Goal: Check status: Check status

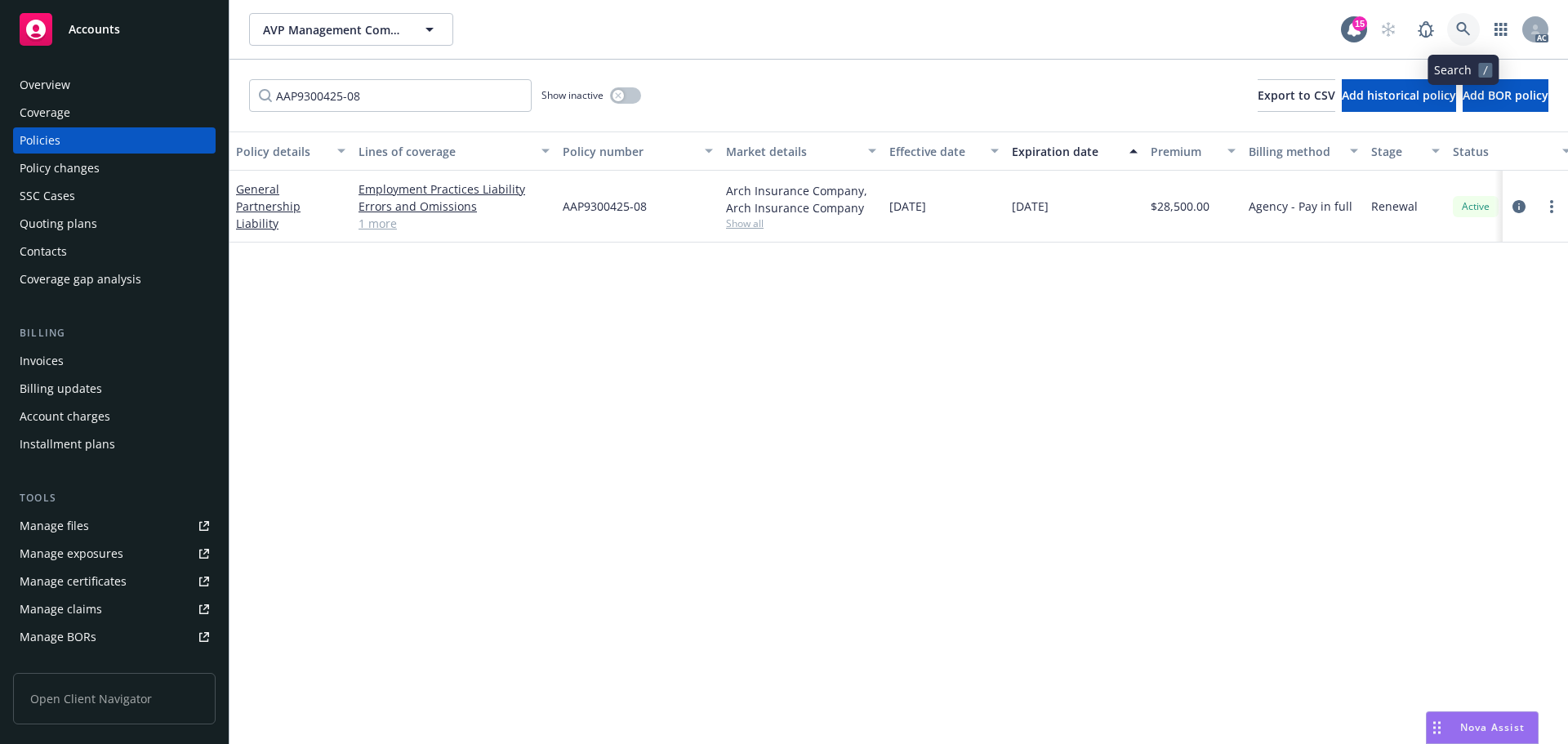
click at [1454, 22] on link at bounding box center [1462, 29] width 32 height 32
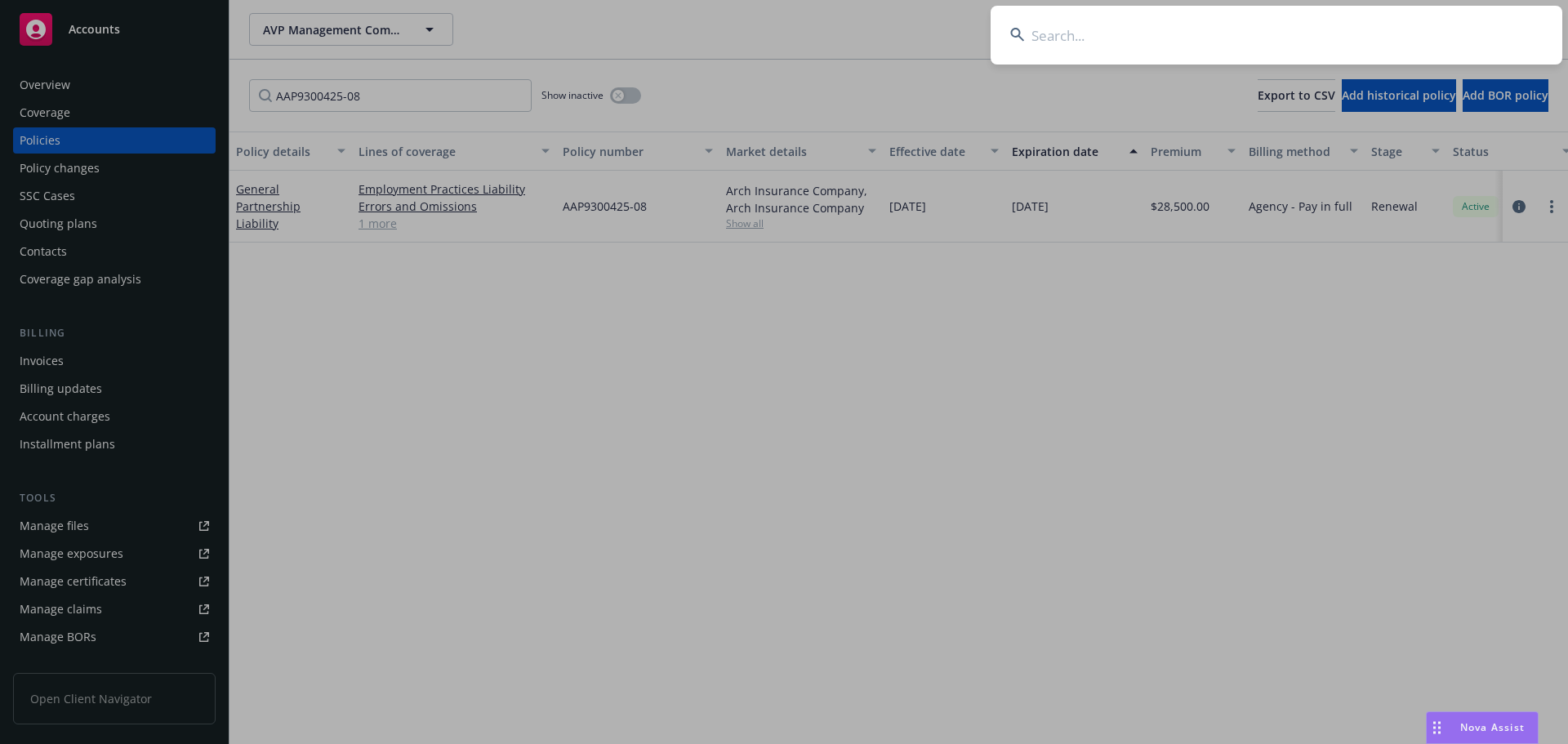
click at [1125, 31] on input at bounding box center [1276, 35] width 571 height 59
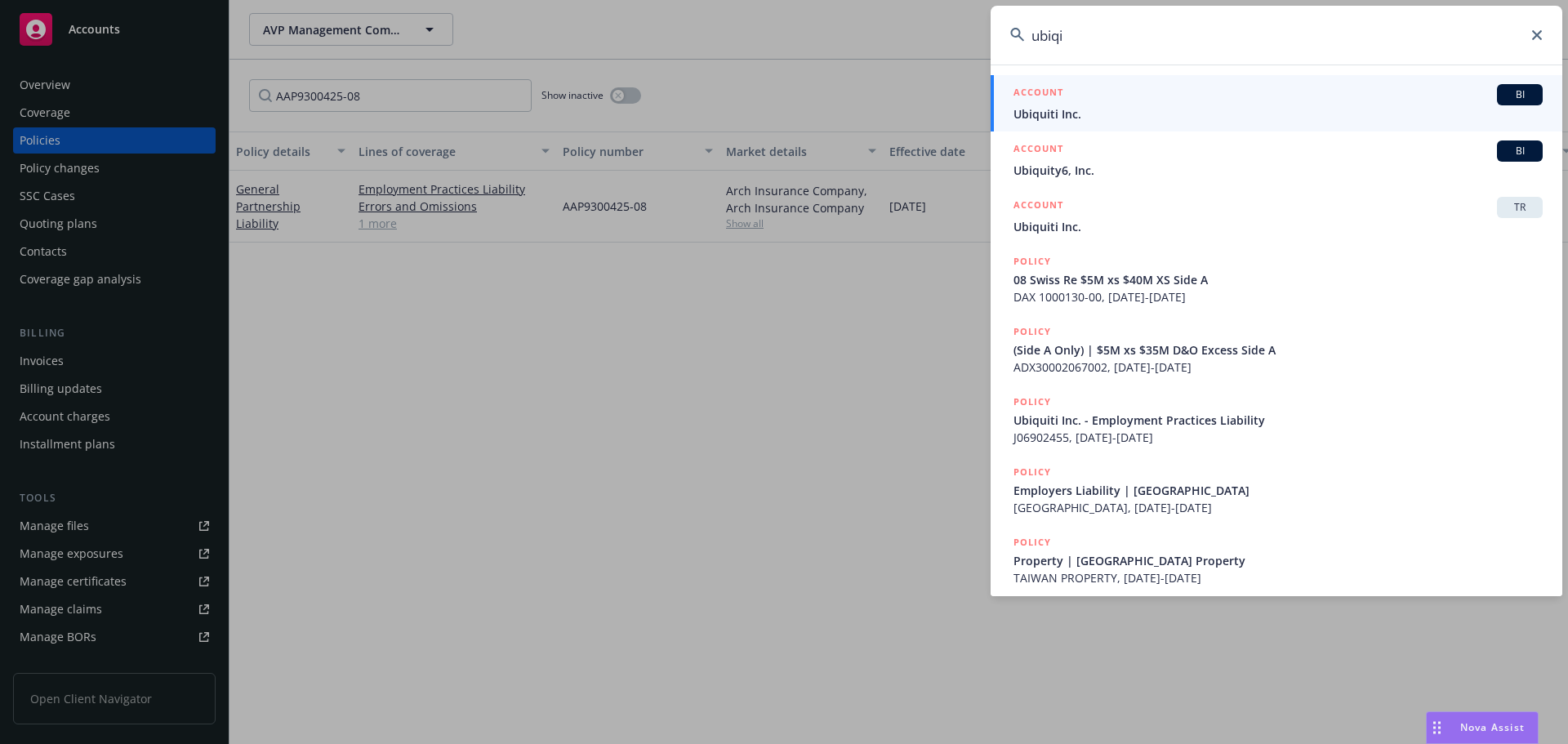
type input "ubiqi"
drag, startPoint x: 1146, startPoint y: 89, endPoint x: 1083, endPoint y: 102, distance: 64.3
click at [1146, 90] on div "ACCOUNT BI" at bounding box center [1278, 95] width 529 height 22
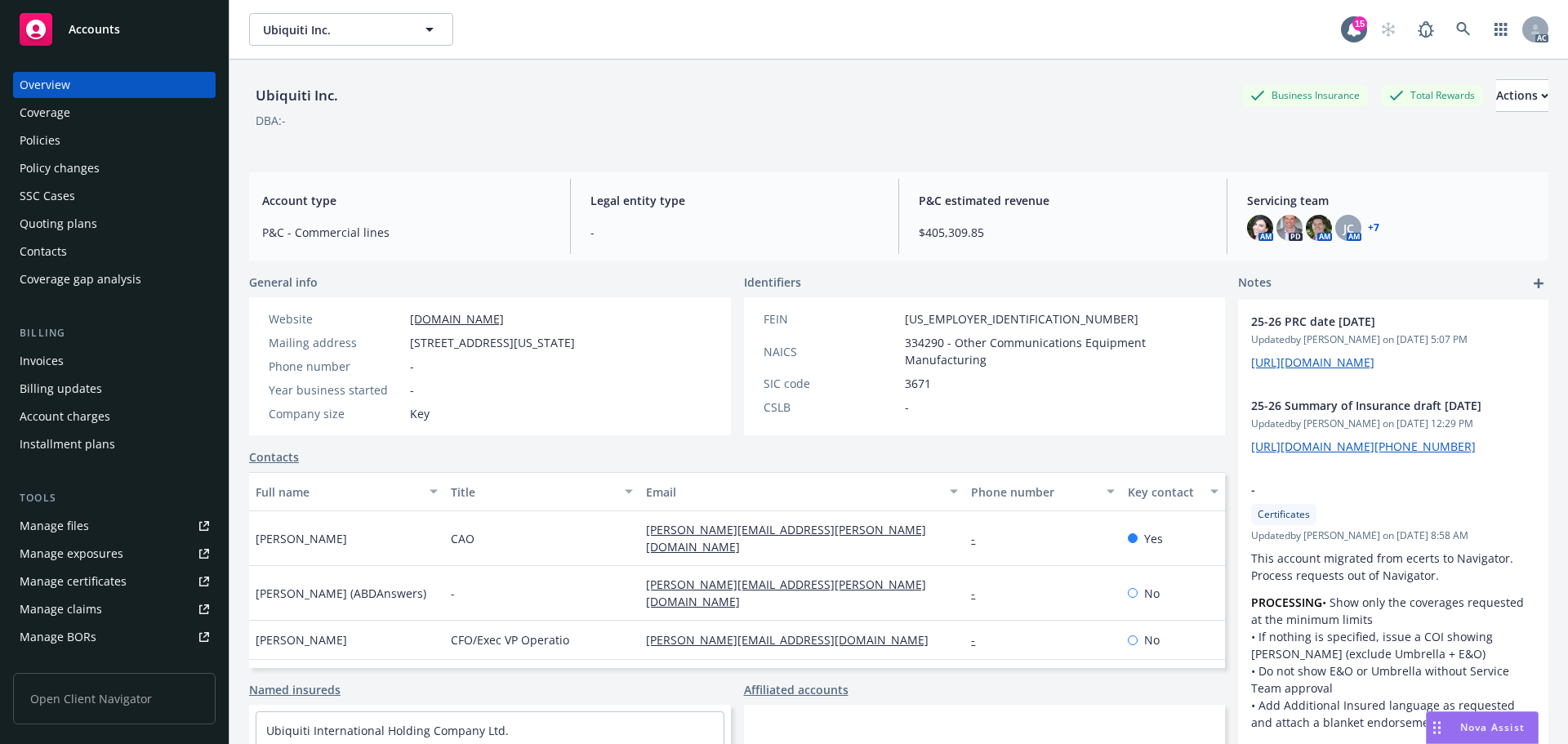
click at [105, 362] on div "Invoices" at bounding box center [115, 360] width 190 height 26
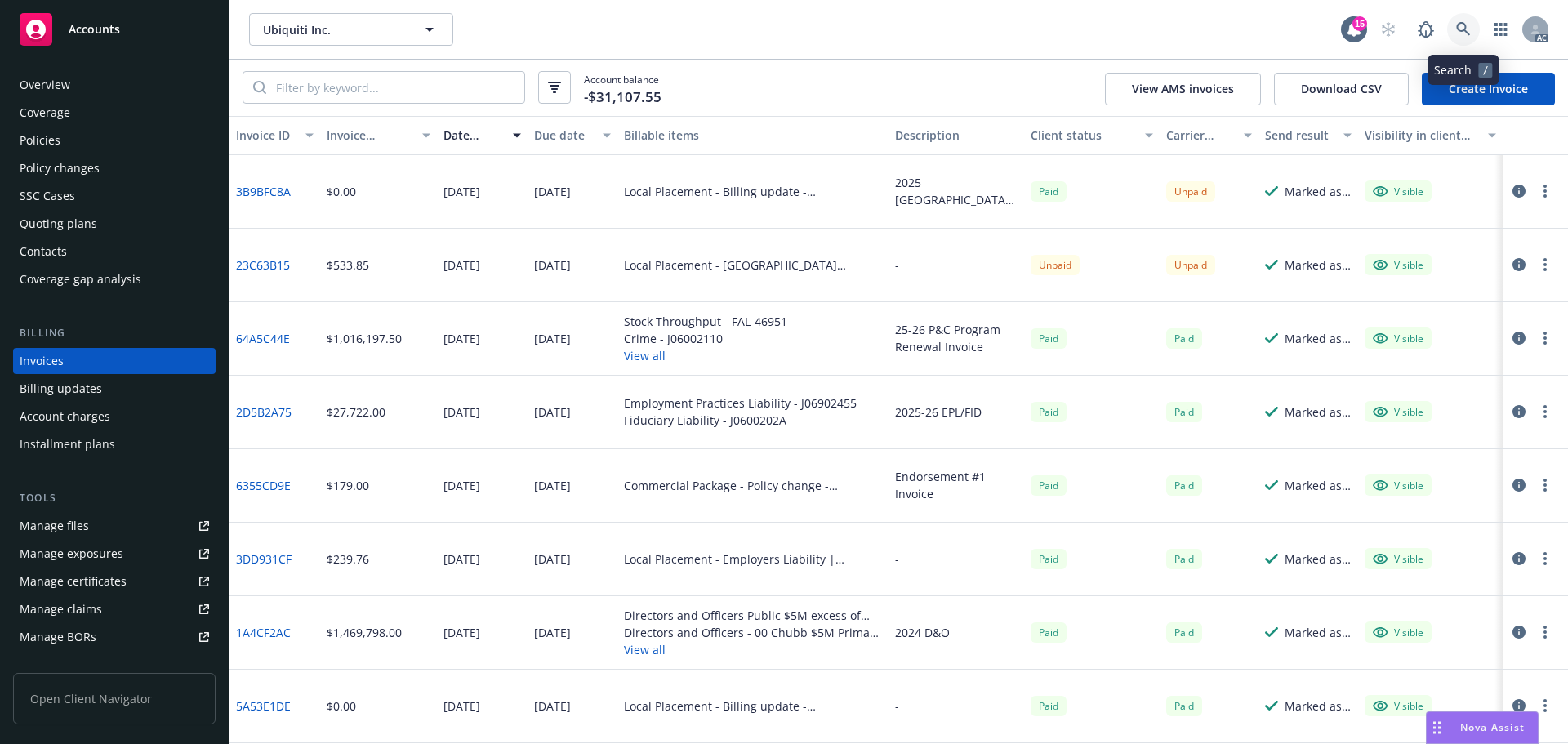
click at [1461, 36] on icon at bounding box center [1463, 30] width 15 height 15
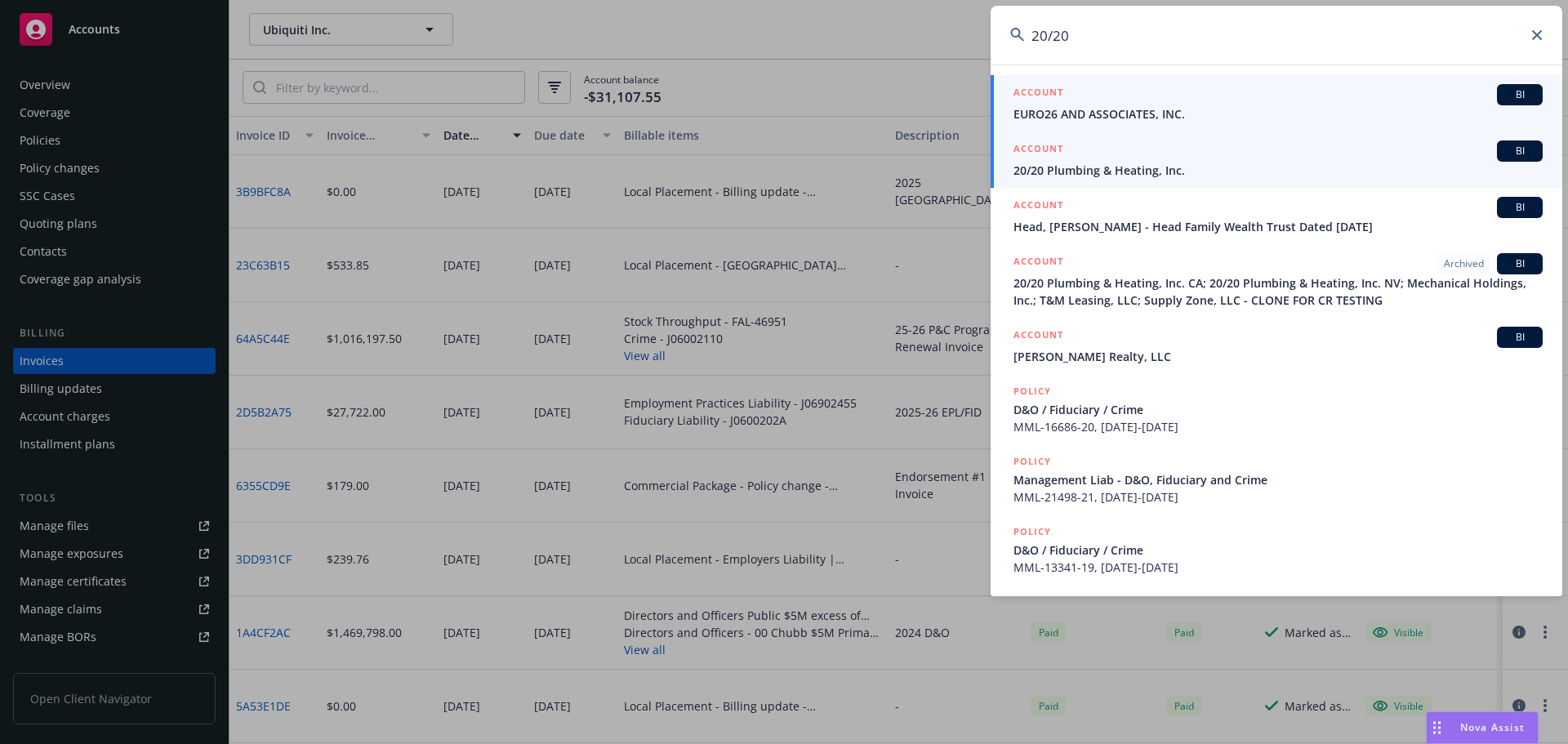
type input "20/20"
click at [1177, 152] on div "ACCOUNT BI" at bounding box center [1278, 151] width 529 height 22
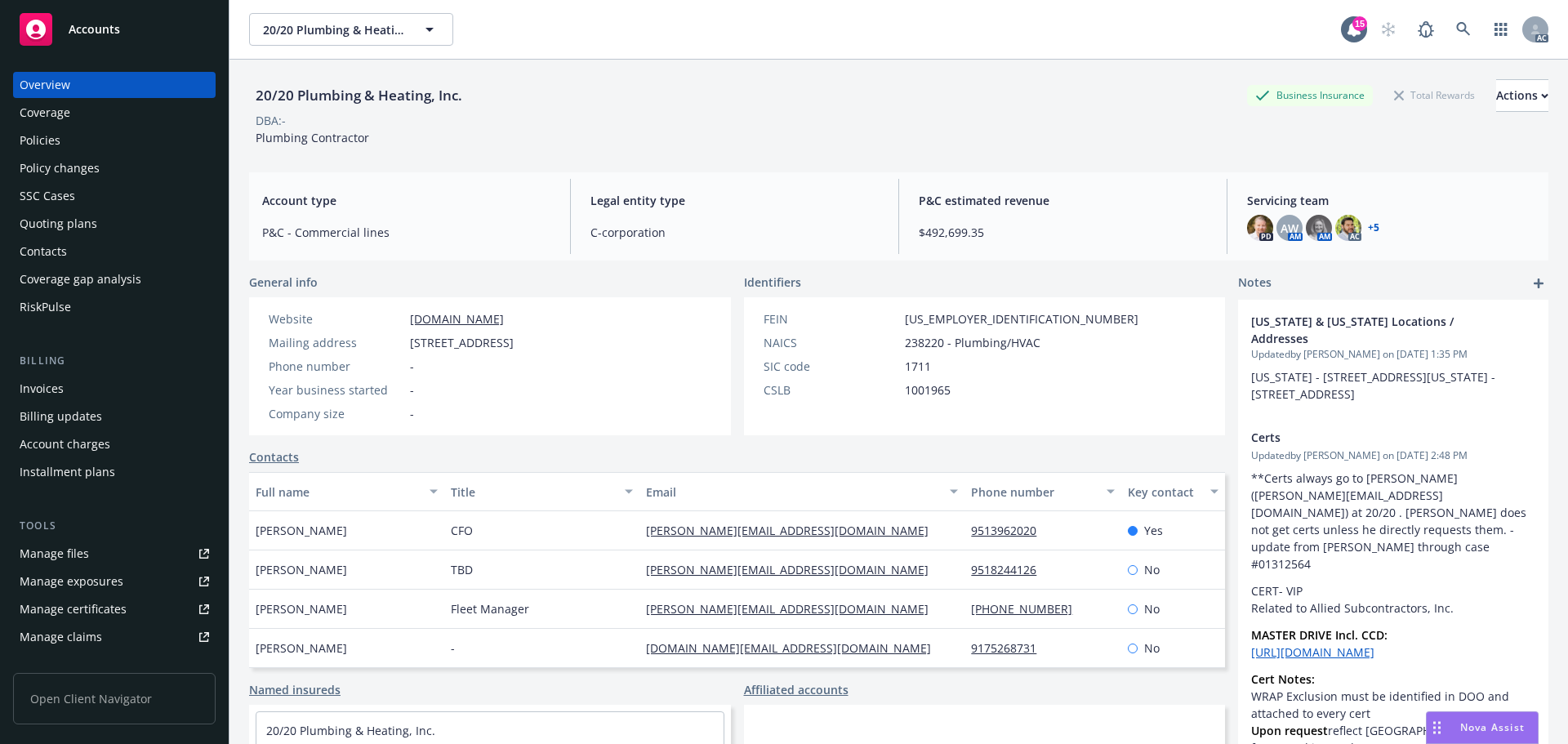
click at [70, 141] on div "Policies" at bounding box center [115, 140] width 190 height 26
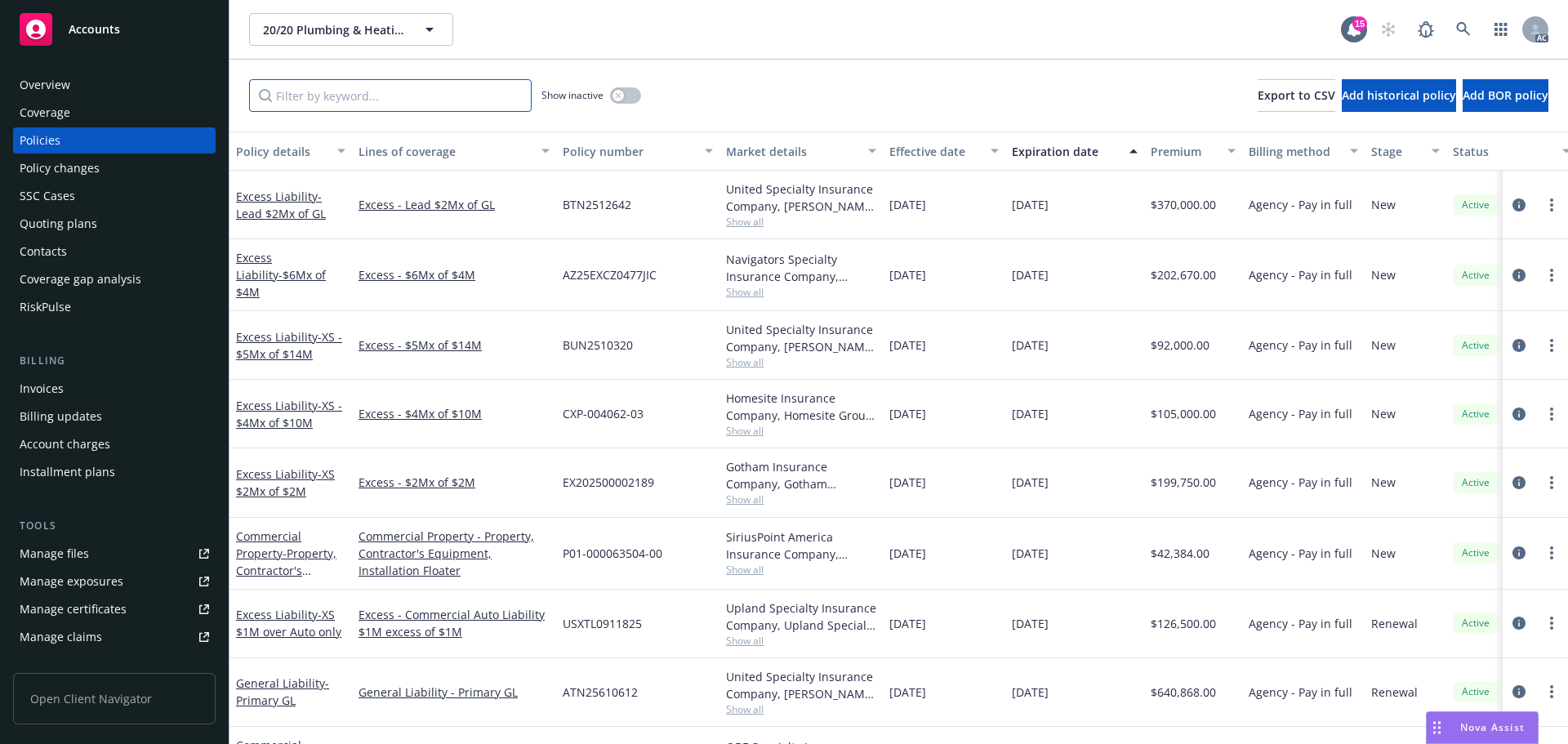
click at [416, 102] on input "Filter by keyword..." at bounding box center [390, 95] width 283 height 32
click at [433, 100] on input "Filter by keyword..." at bounding box center [390, 95] width 283 height 32
click at [499, 108] on input "Filter by keyword..." at bounding box center [390, 95] width 283 height 32
paste input "1"
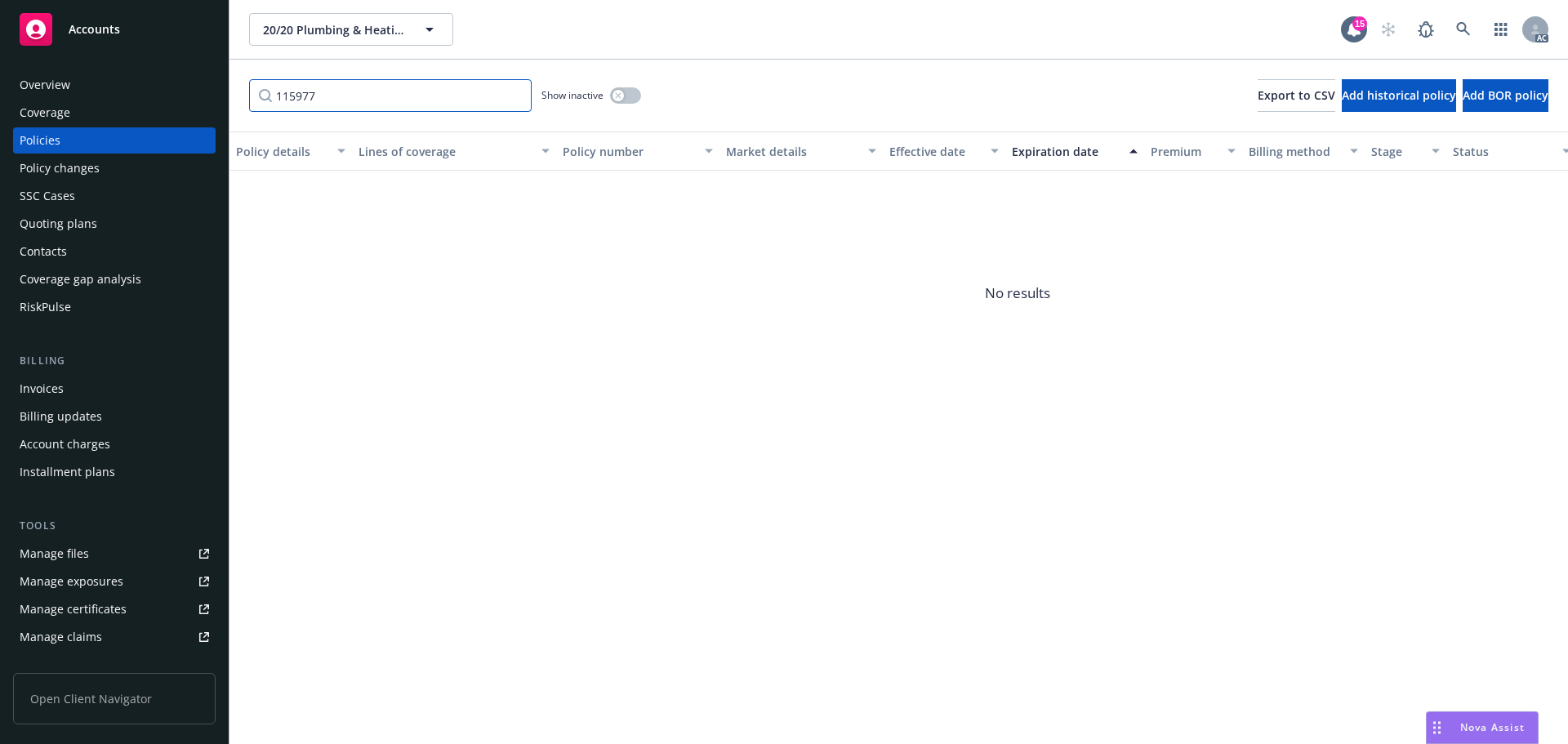
type input "115977"
drag, startPoint x: 88, startPoint y: 156, endPoint x: 103, endPoint y: 156, distance: 15.0
click at [90, 156] on div "Policy changes" at bounding box center [60, 168] width 80 height 26
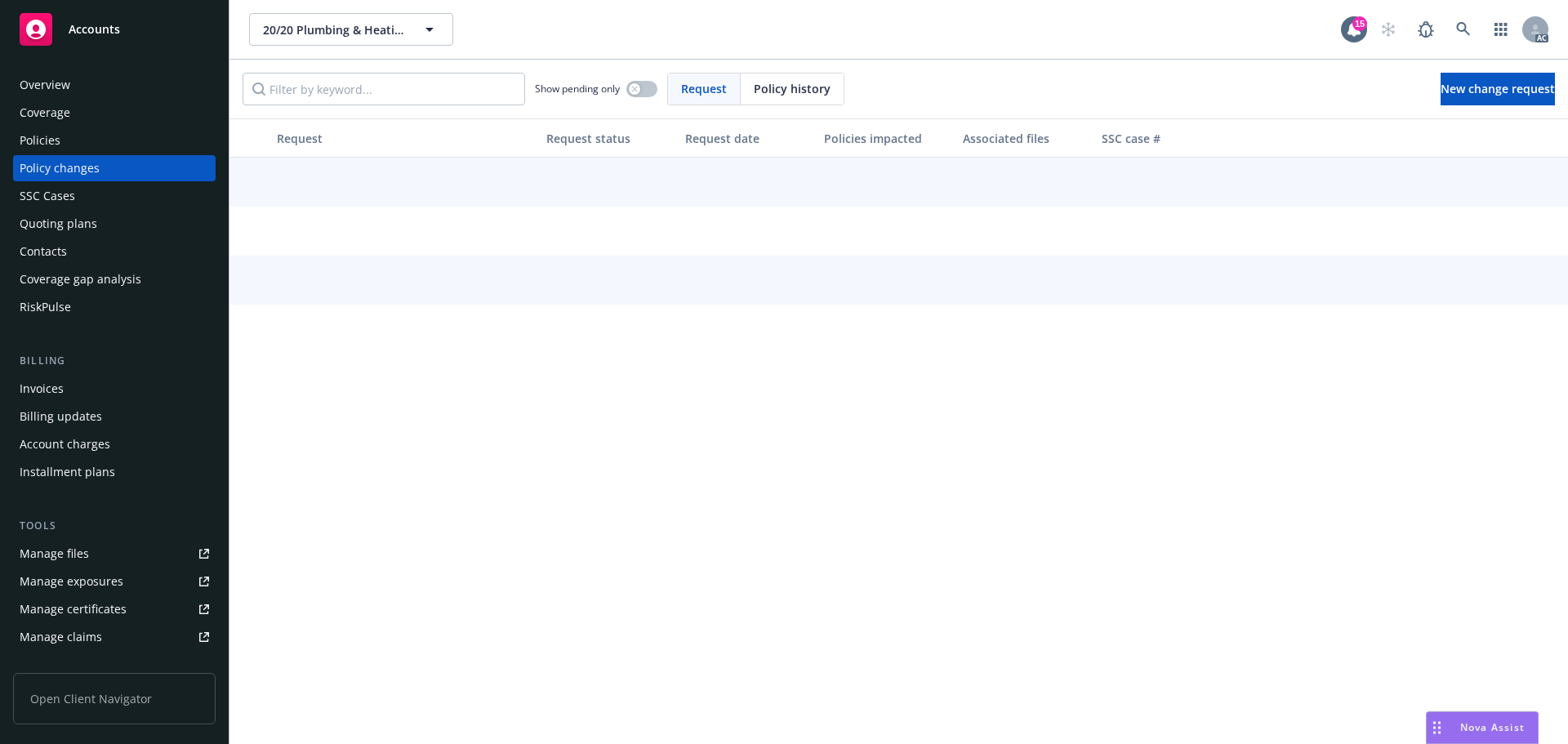
click at [785, 90] on span "Policy history" at bounding box center [792, 88] width 77 height 17
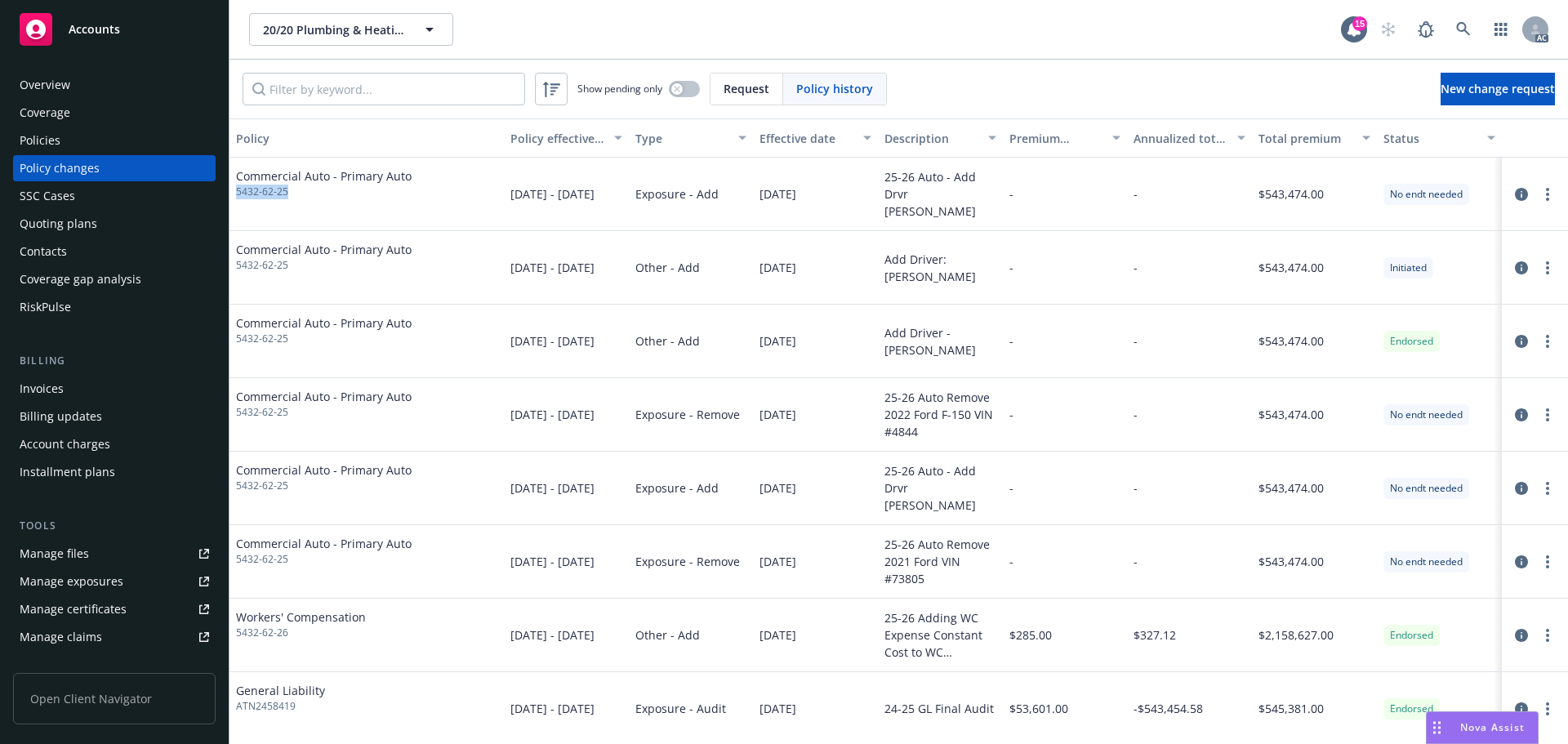
drag, startPoint x: 304, startPoint y: 193, endPoint x: 232, endPoint y: 193, distance: 72.0
click at [232, 193] on div "Commercial Auto - Primary Auto 5432-62-25" at bounding box center [367, 194] width 275 height 73
click at [408, 83] on input "Filter by keyword..." at bounding box center [384, 88] width 283 height 32
drag, startPoint x: 135, startPoint y: 151, endPoint x: 324, endPoint y: 115, distance: 192.4
click at [136, 150] on div "Policies" at bounding box center [115, 140] width 190 height 26
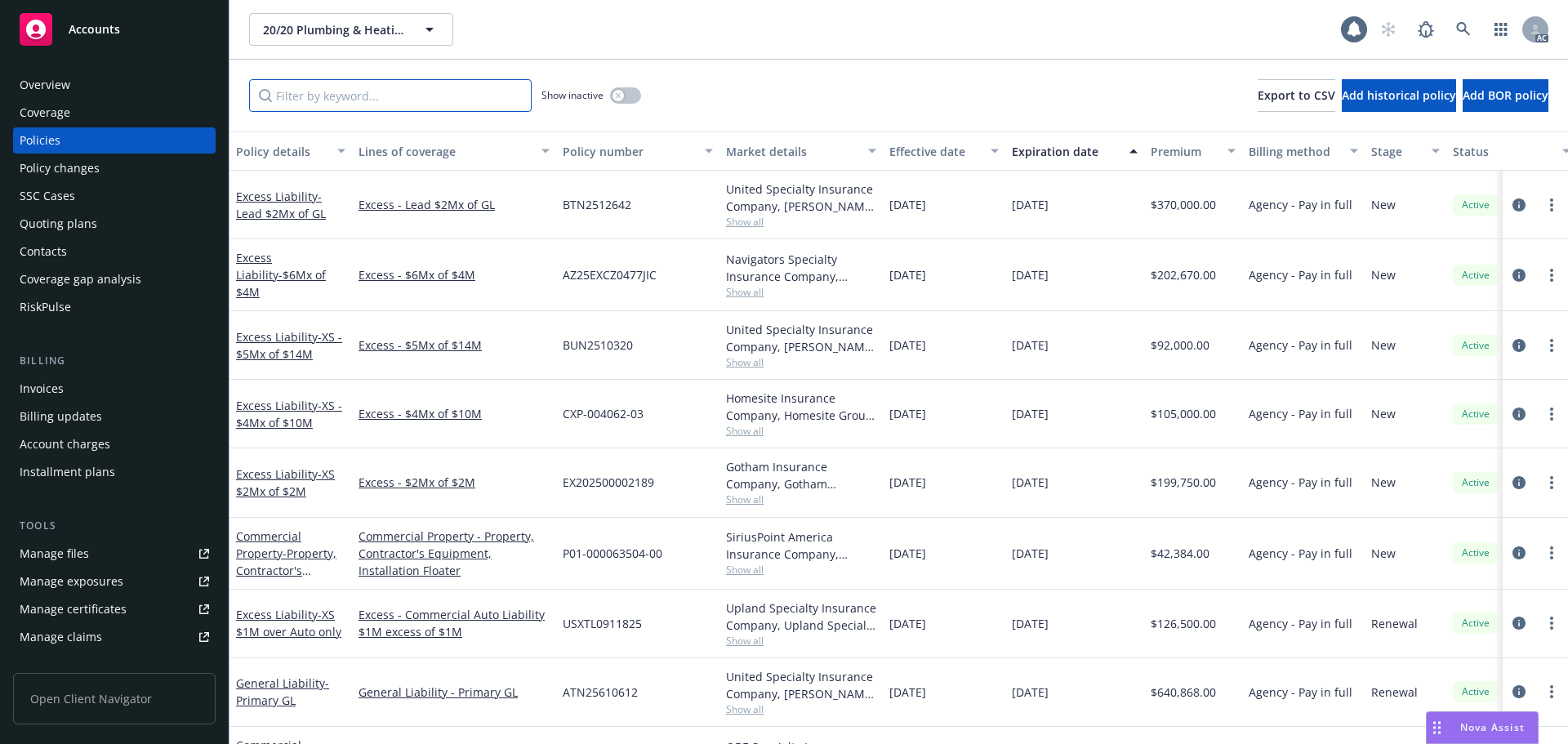
click at [423, 89] on input "Filter by keyword..." at bounding box center [390, 95] width 283 height 32
paste input "5432-62-25"
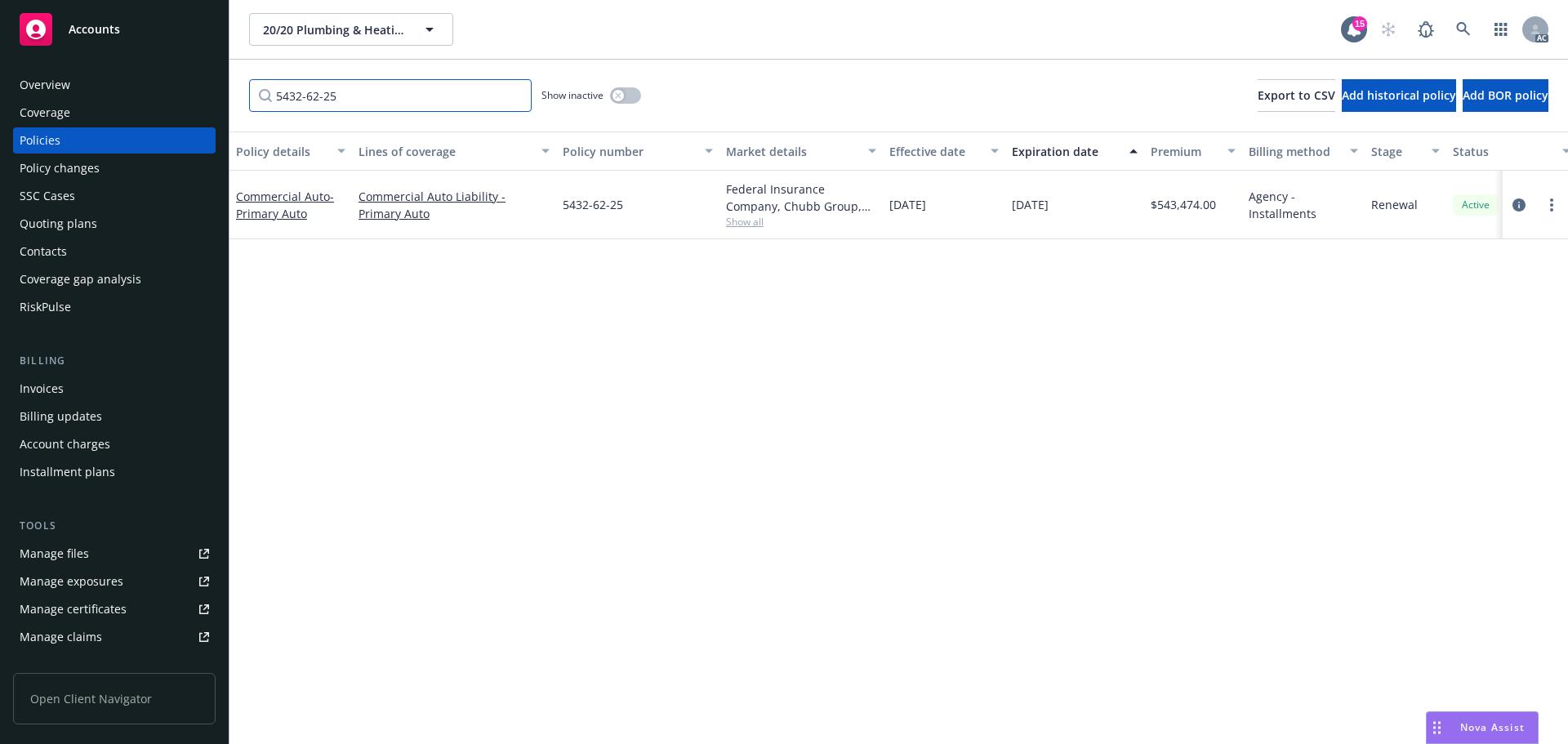
type input "5432-62-25"
